Goal: Task Accomplishment & Management: Complete application form

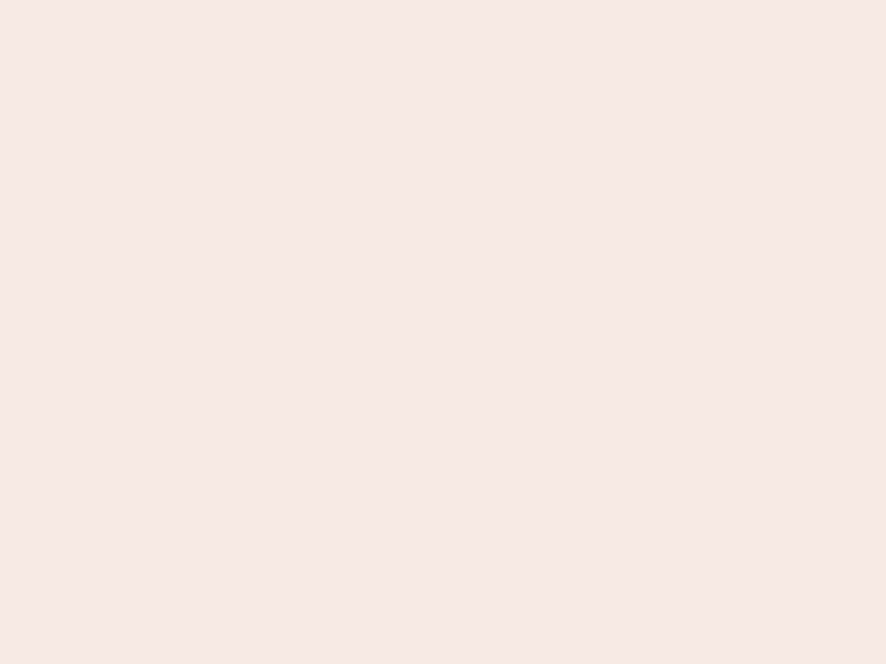
click at [443, 332] on nb-app "Almost there Thank you for registering for Newbook. Your account is under revie…" at bounding box center [443, 332] width 886 height 664
click at [443, 0] on nb-app "Almost there Thank you for registering for Newbook. Your account is under revie…" at bounding box center [443, 332] width 886 height 664
click at [473, 0] on nb-app "Almost there Thank you for registering for Newbook. Your account is under revie…" at bounding box center [443, 332] width 886 height 664
click at [443, 332] on nb-app "Almost there Thank you for registering for Newbook. Your account is under revie…" at bounding box center [443, 332] width 886 height 664
click at [443, 0] on nb-app "Almost there Thank you for registering for Newbook. Your account is under revie…" at bounding box center [443, 332] width 886 height 664
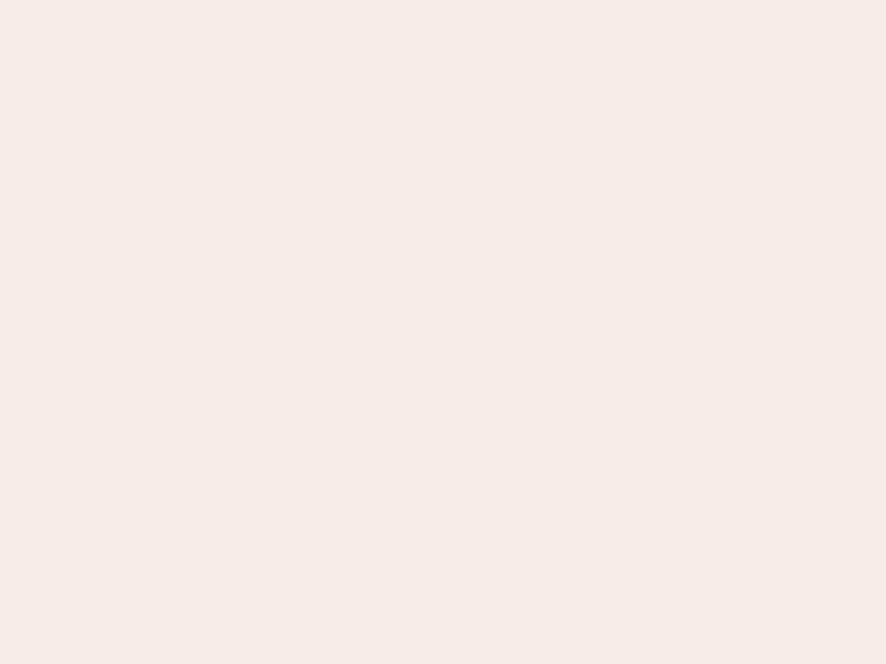
click at [309, 0] on nb-app "Almost there Thank you for registering for Newbook. Your account is under revie…" at bounding box center [443, 332] width 886 height 664
click at [443, 332] on nb-app "Almost there Thank you for registering for Newbook. Your account is under revie…" at bounding box center [443, 332] width 886 height 664
click at [443, 0] on nb-app "Almost there Thank you for registering for Newbook. Your account is under revie…" at bounding box center [443, 332] width 886 height 664
click at [309, 0] on nb-app "Almost there Thank you for registering for Newbook. Your account is under revie…" at bounding box center [443, 332] width 886 height 664
